Goal: Contribute content

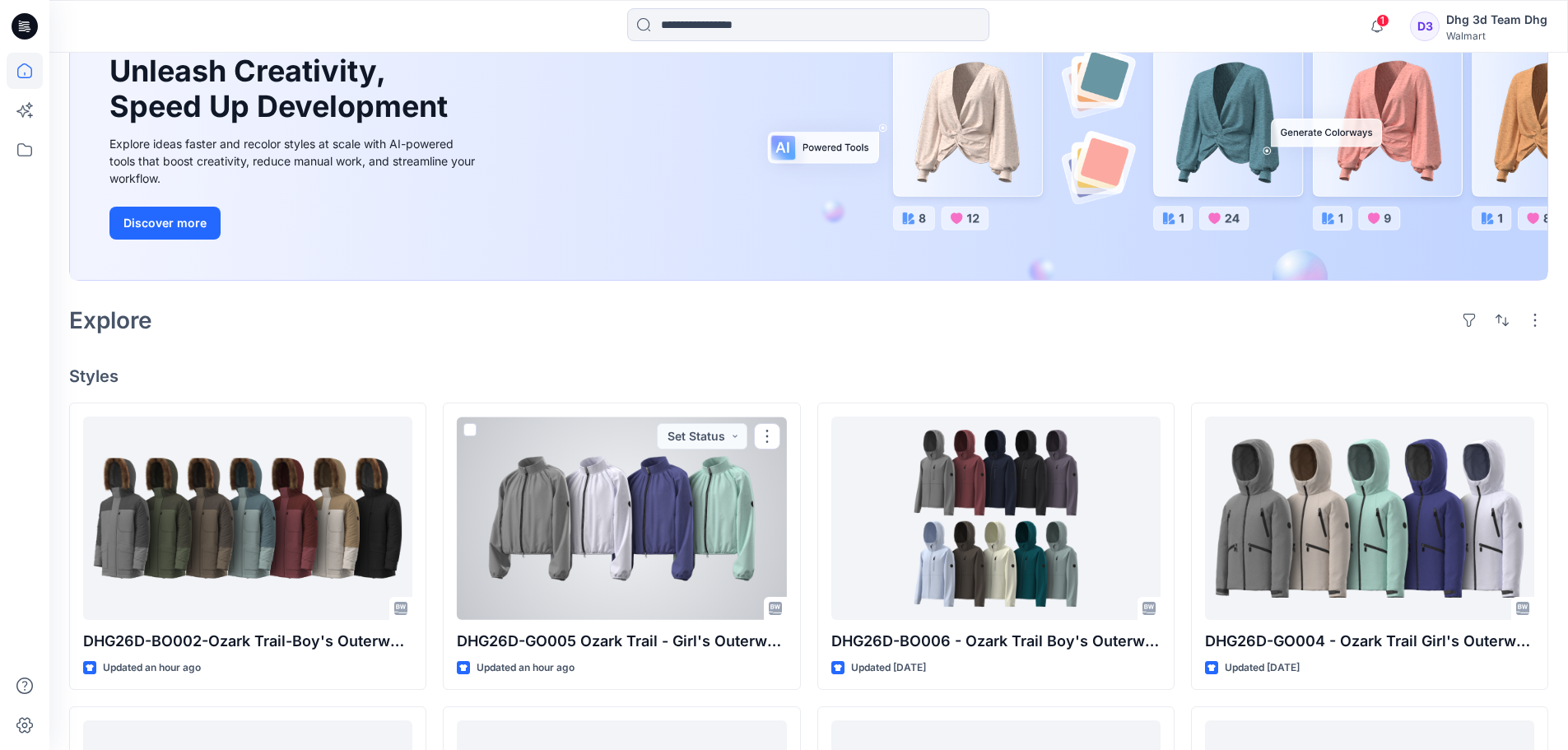
scroll to position [247, 0]
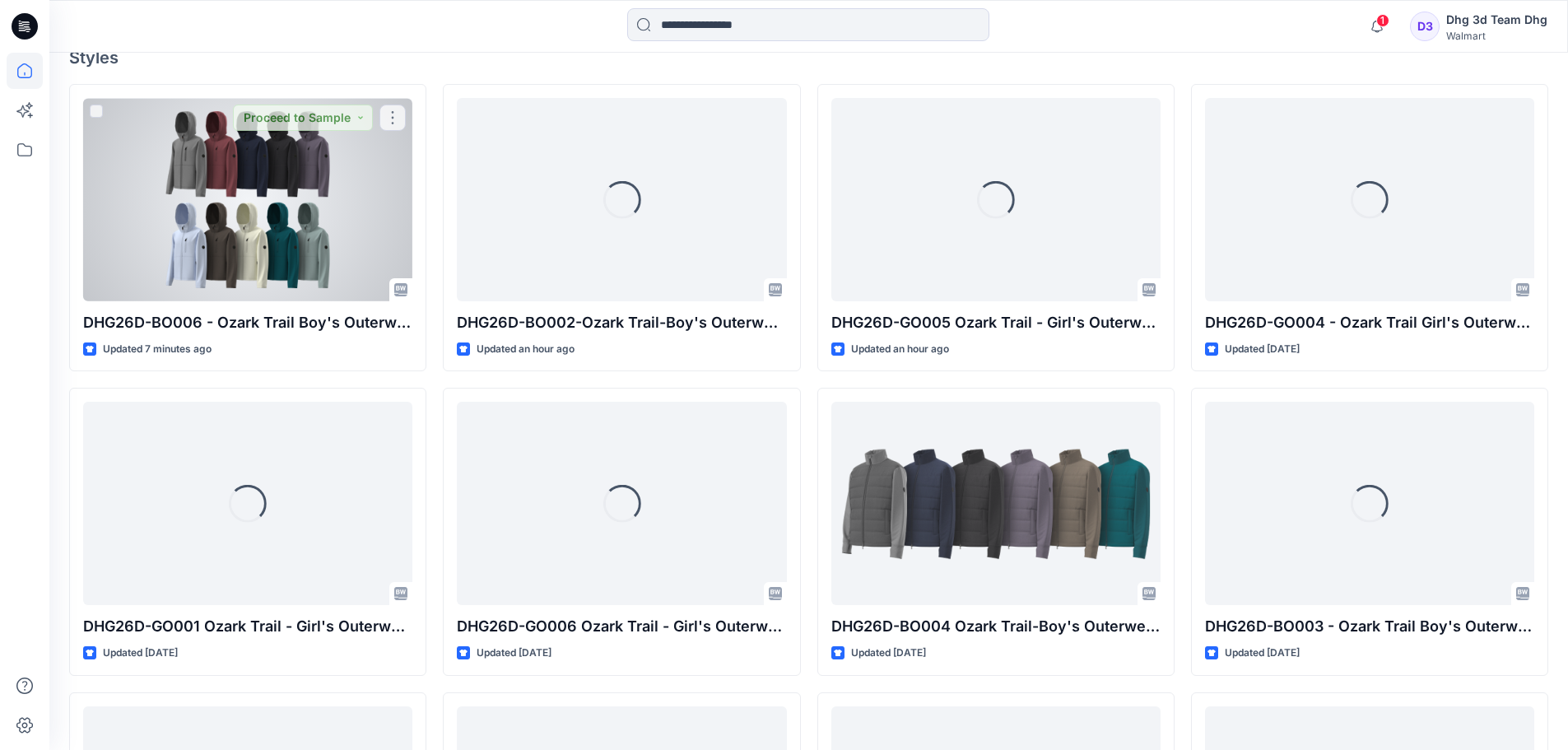
scroll to position [494, 0]
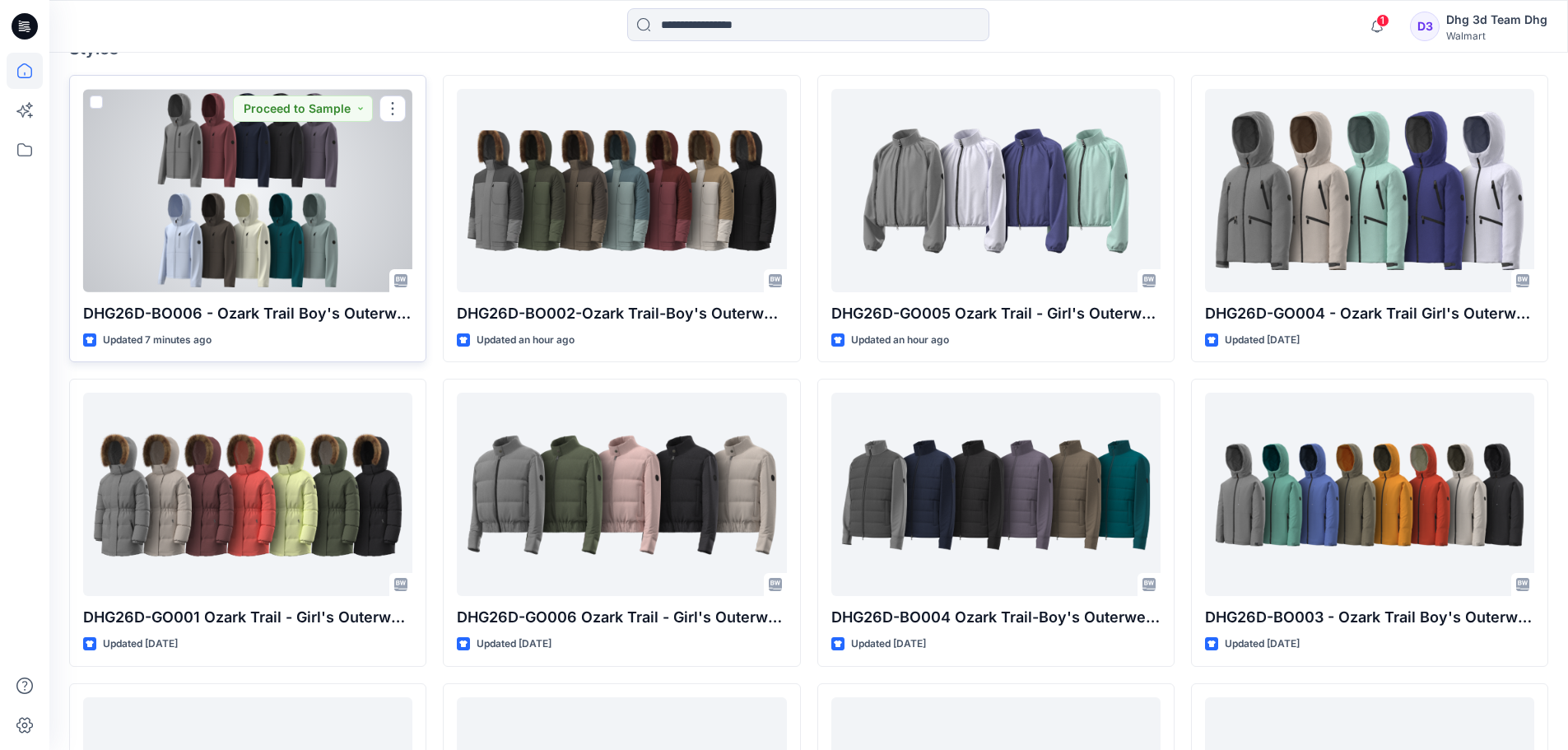
click at [282, 270] on div at bounding box center [247, 189] width 329 height 203
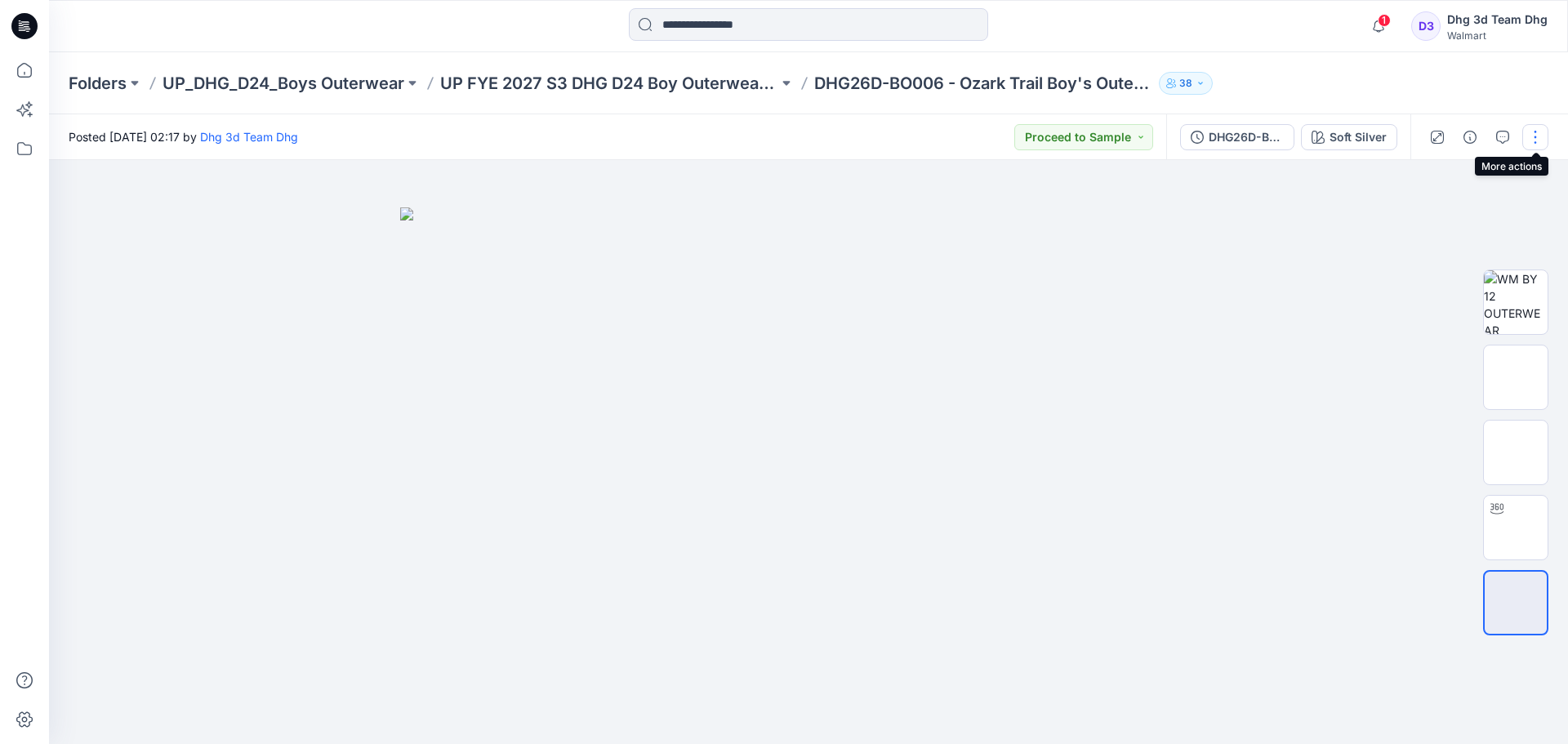
click at [1541, 137] on button "button" at bounding box center [1535, 136] width 26 height 26
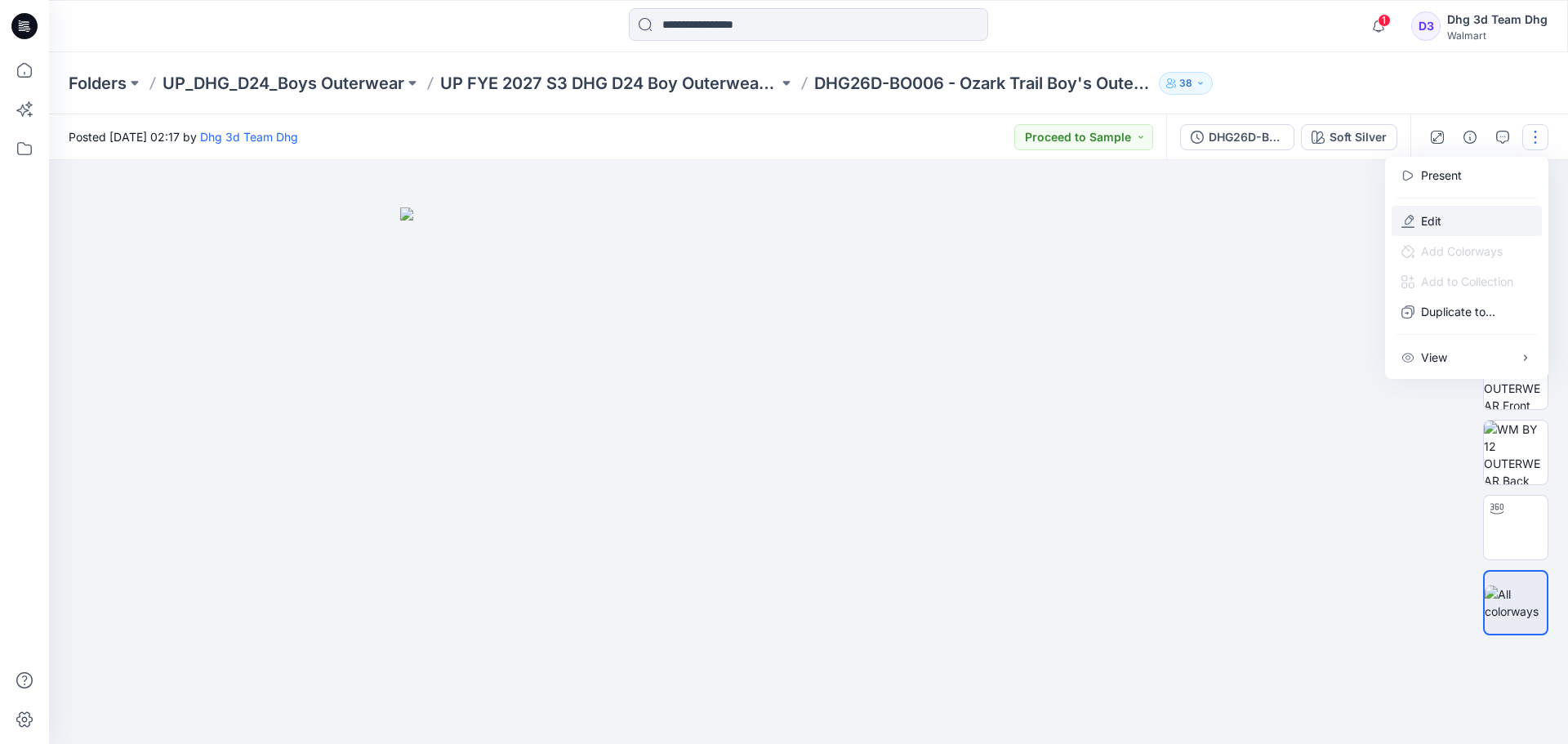
click at [1450, 209] on button "Edit" at bounding box center [1467, 221] width 151 height 31
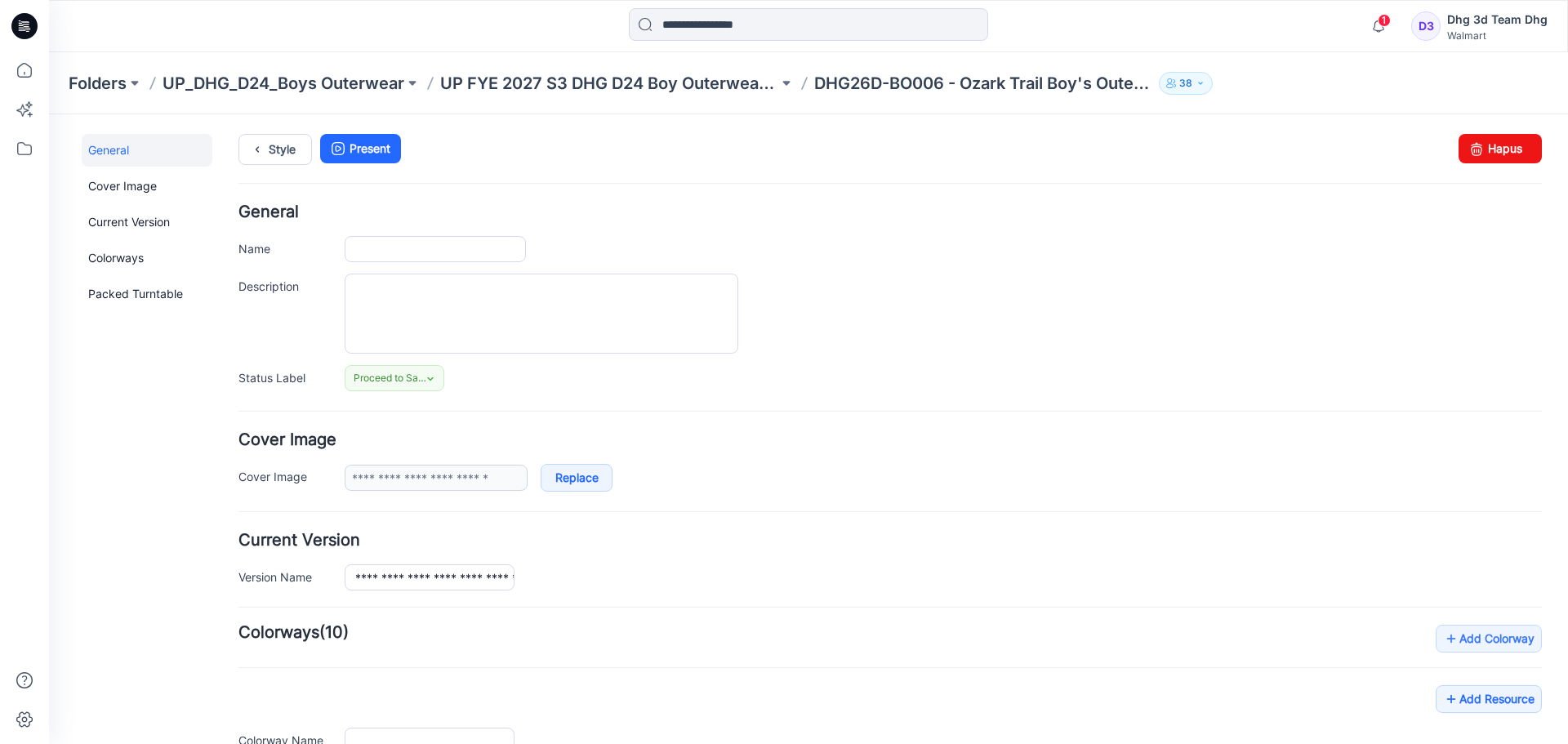
type input "**********"
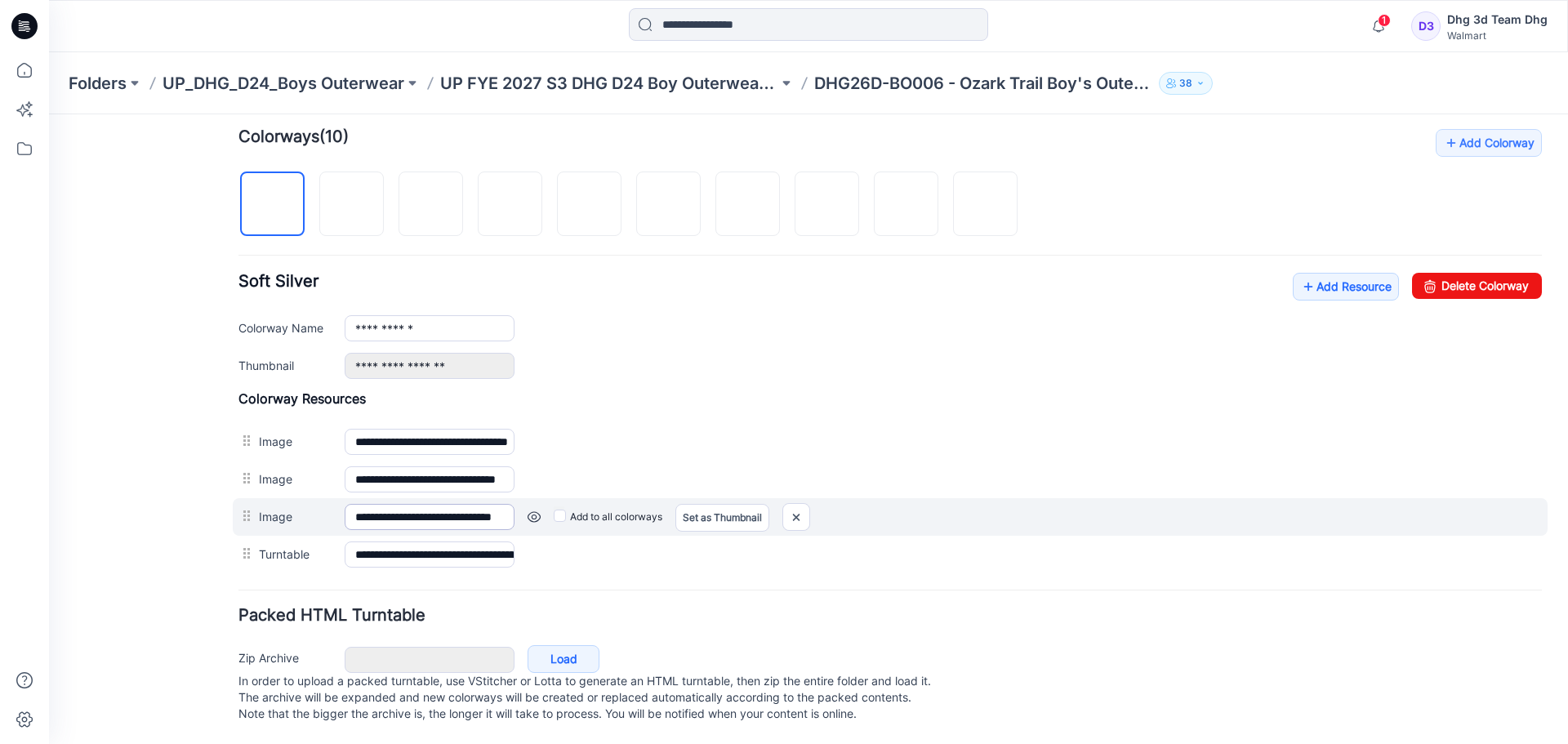
scroll to position [512, 0]
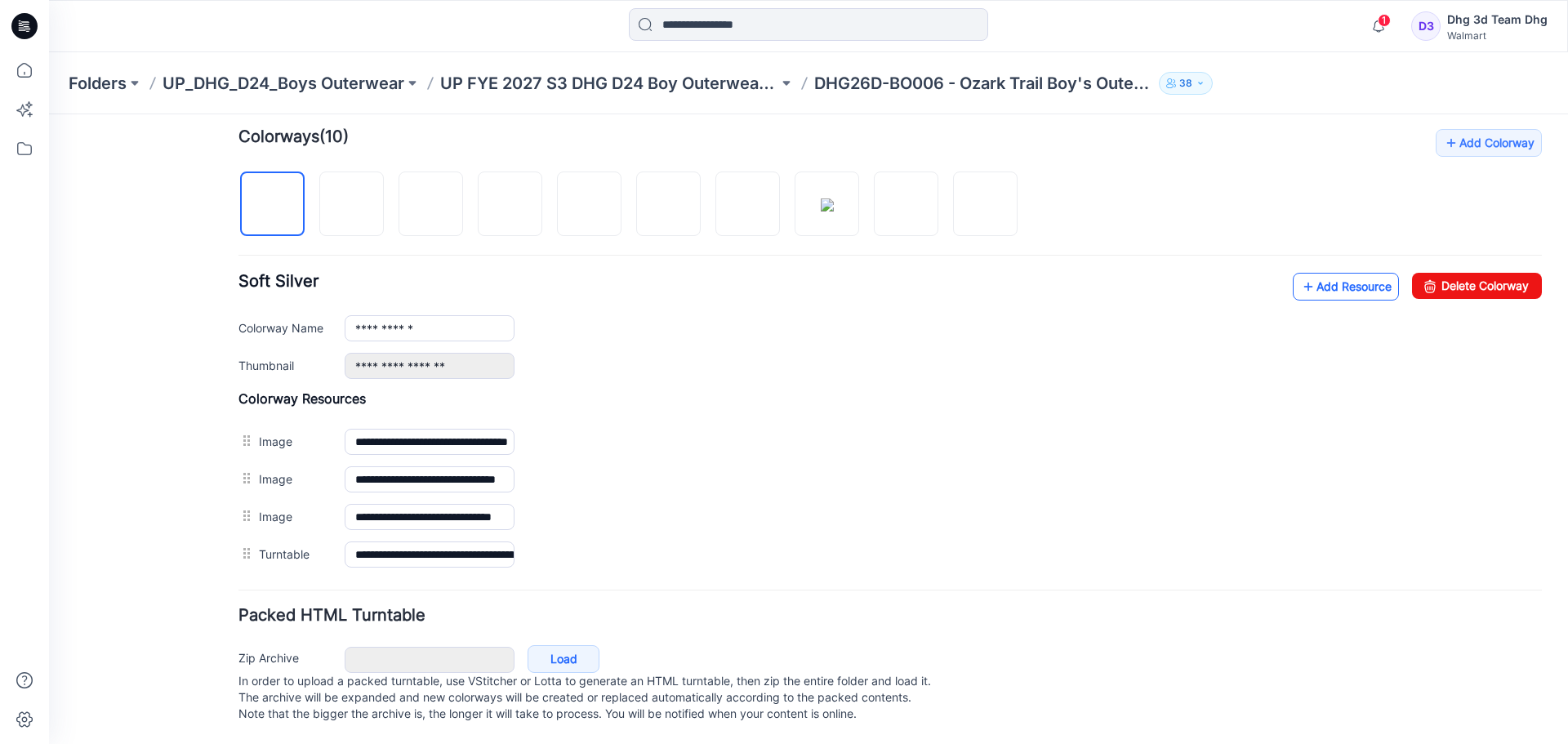
click at [1322, 279] on link "Add Resource" at bounding box center [1345, 286] width 106 height 28
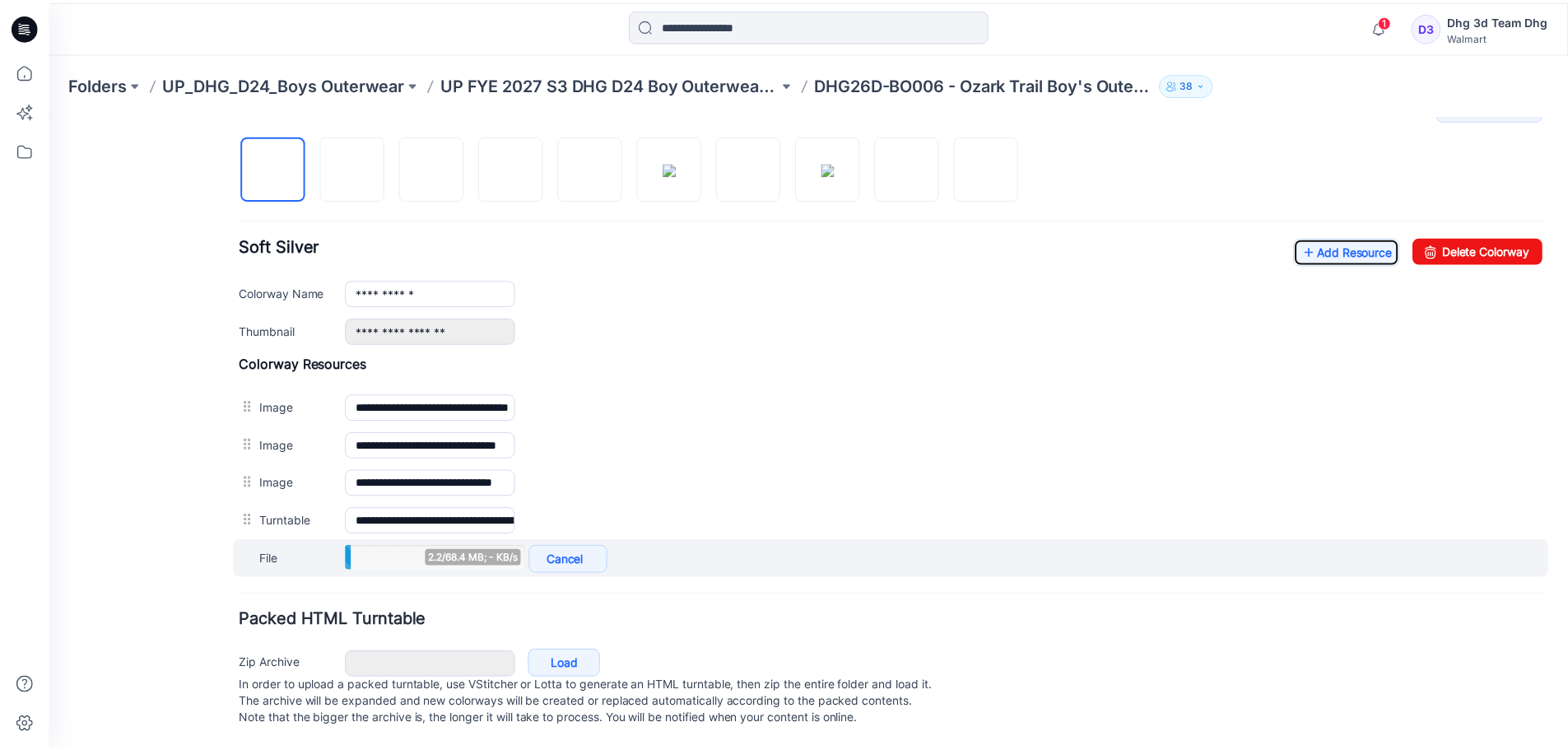
scroll to position [554, 0]
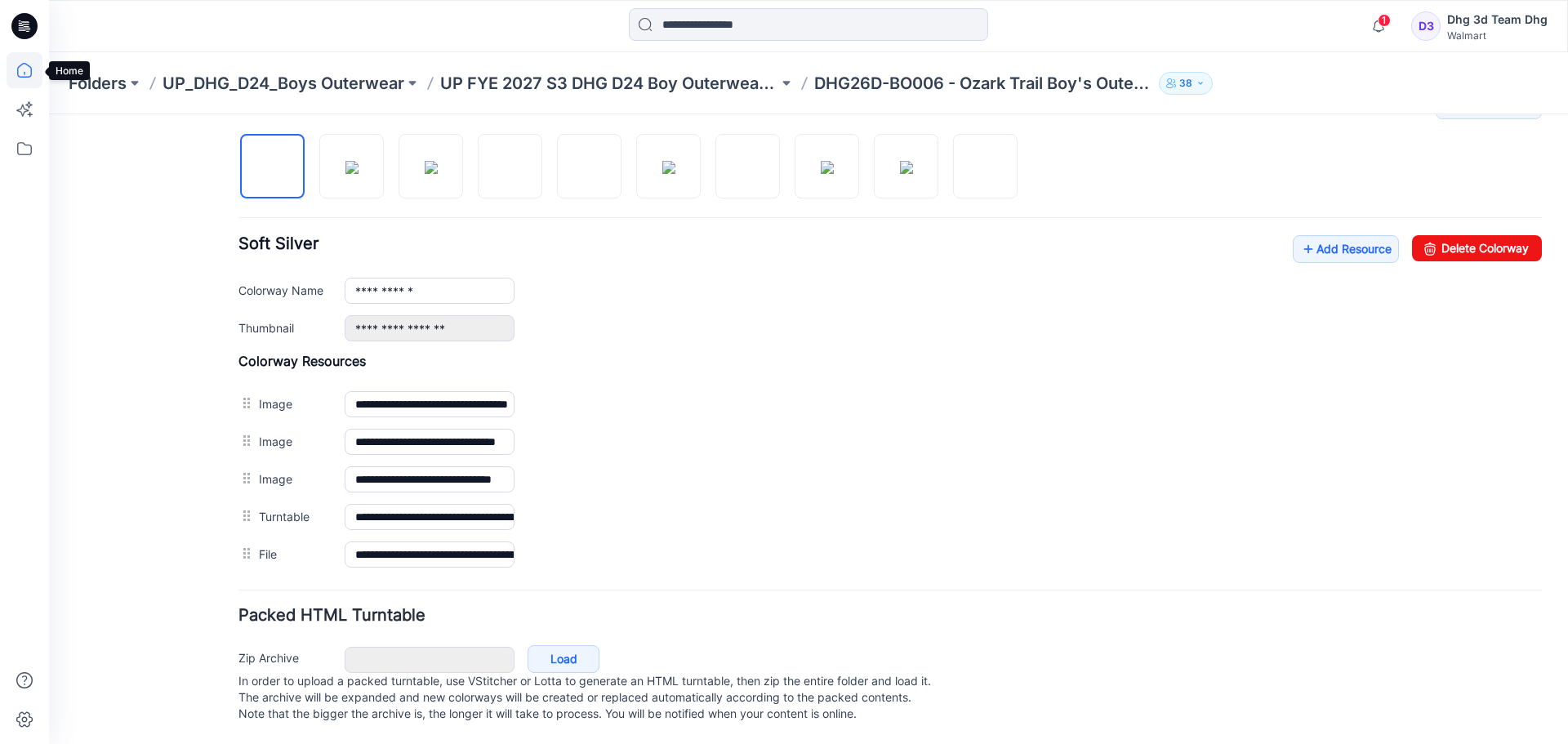
click at [25, 75] on icon at bounding box center [25, 71] width 36 height 36
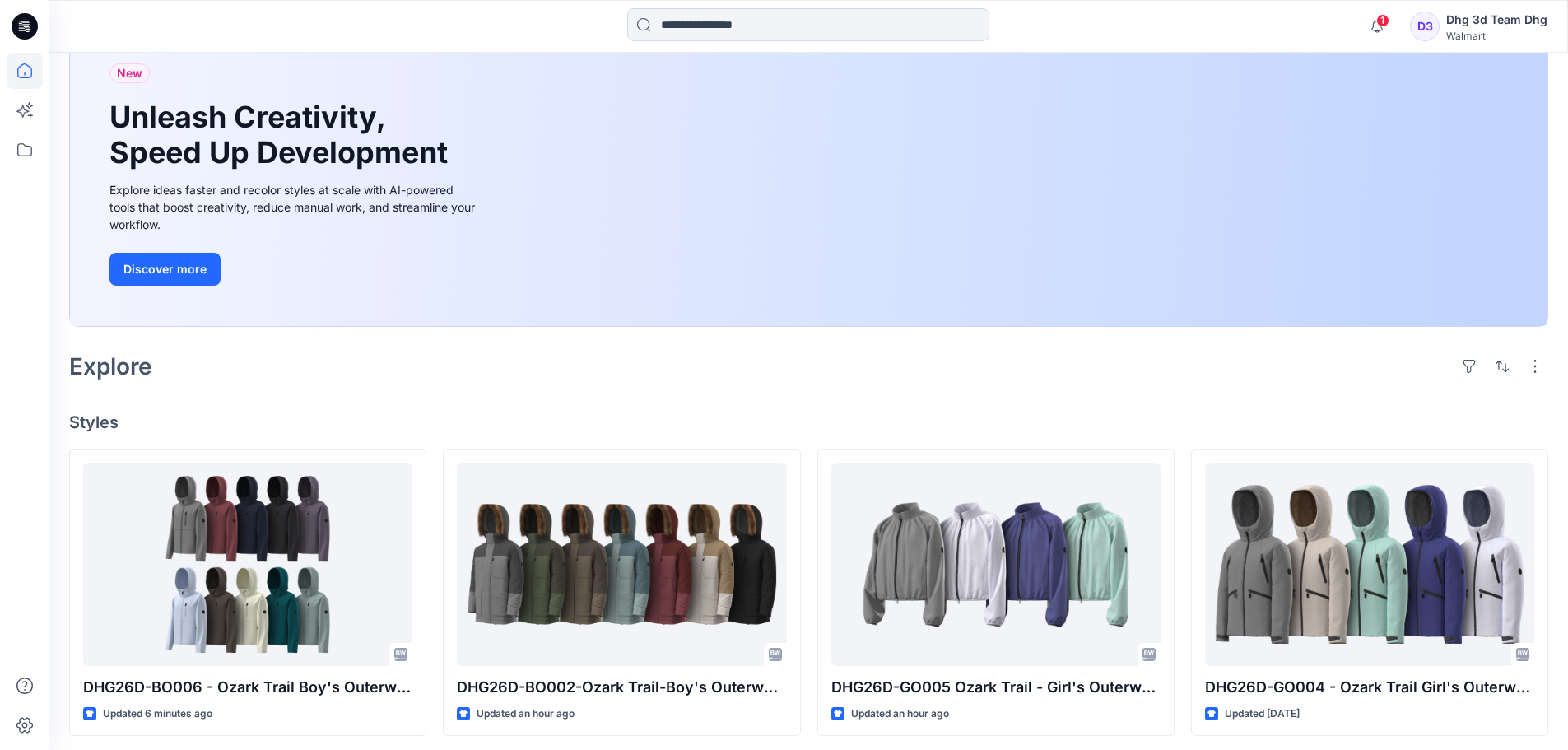
scroll to position [247, 0]
